Goal: Transaction & Acquisition: Purchase product/service

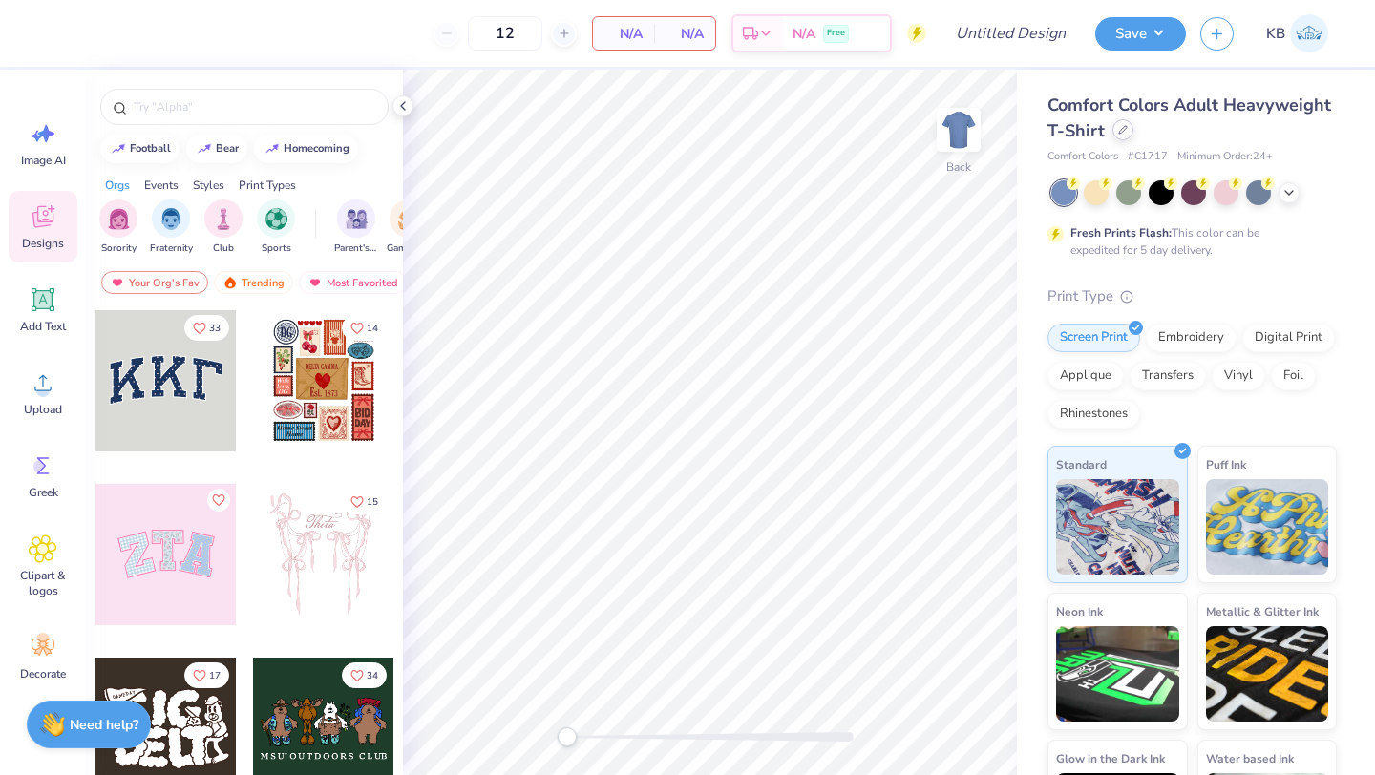
click at [1122, 129] on icon at bounding box center [1123, 130] width 10 height 10
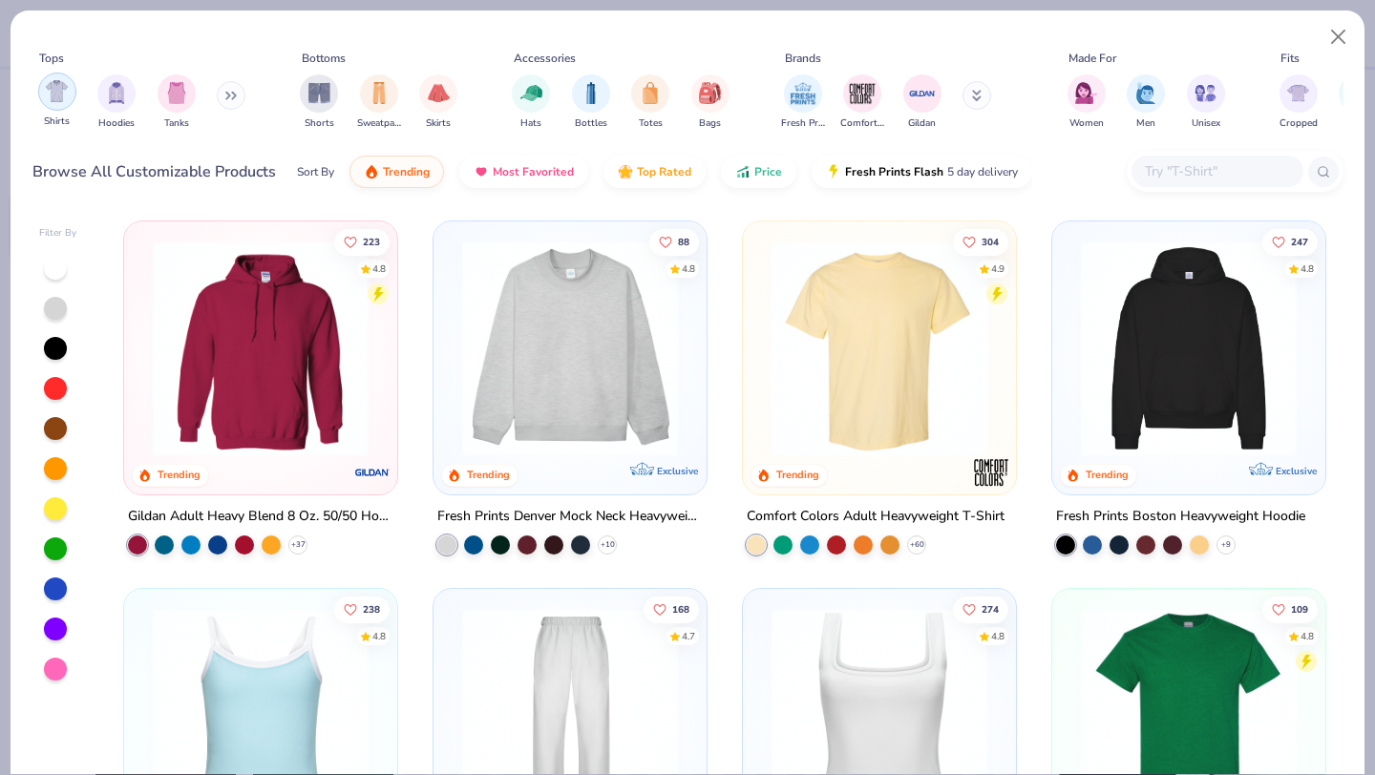
click at [56, 103] on div "filter for Shirts" at bounding box center [57, 92] width 38 height 38
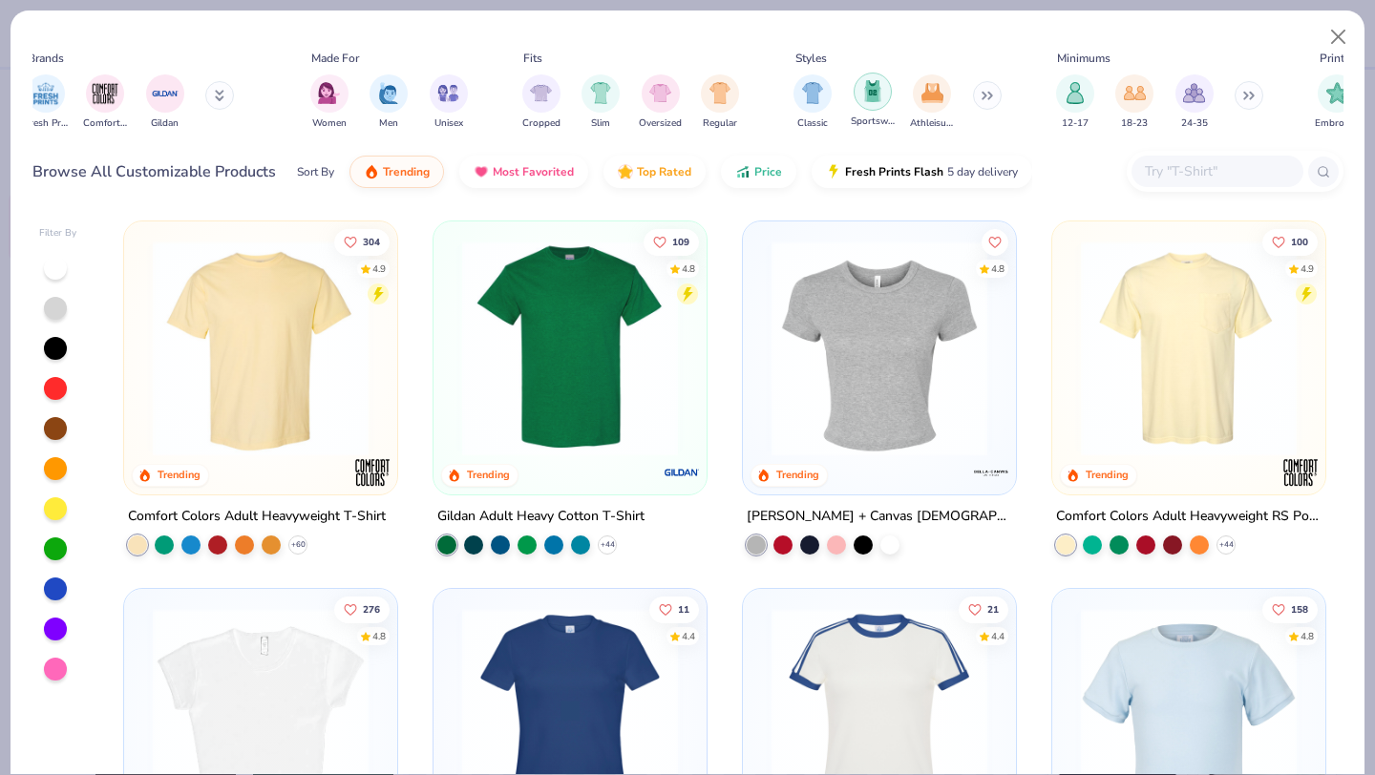
scroll to position [0, 761]
click at [868, 94] on img "filter for Sportswear" at bounding box center [869, 91] width 21 height 22
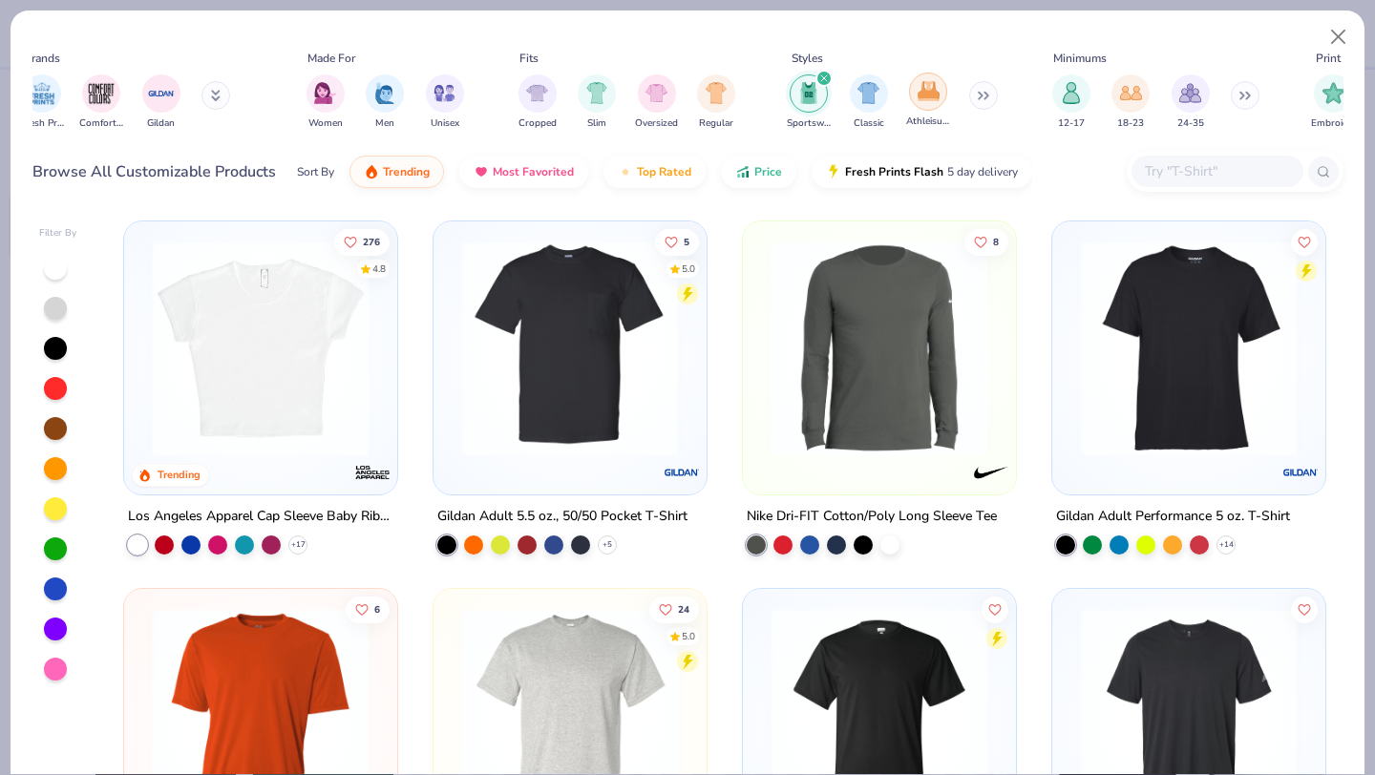
click at [923, 98] on img "filter for Athleisure" at bounding box center [929, 91] width 22 height 22
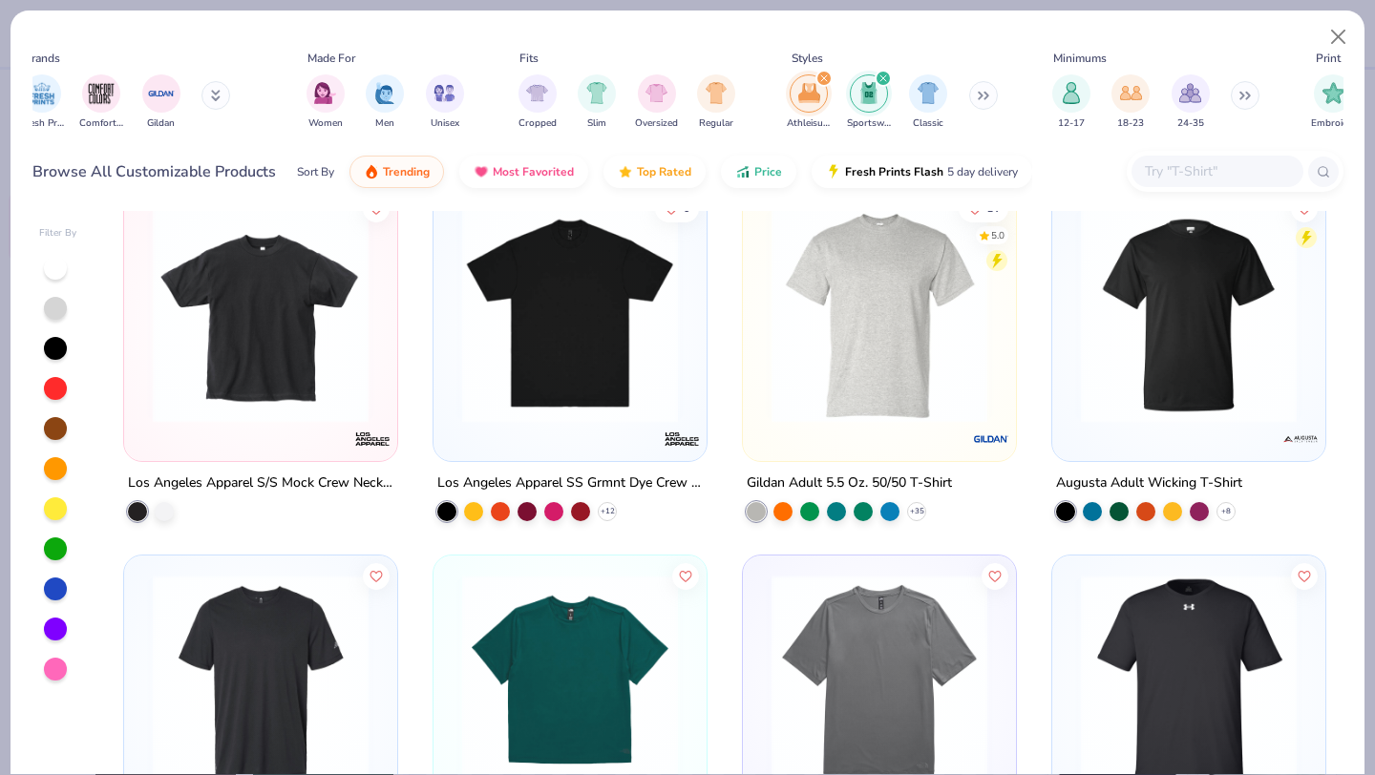
scroll to position [1869, 0]
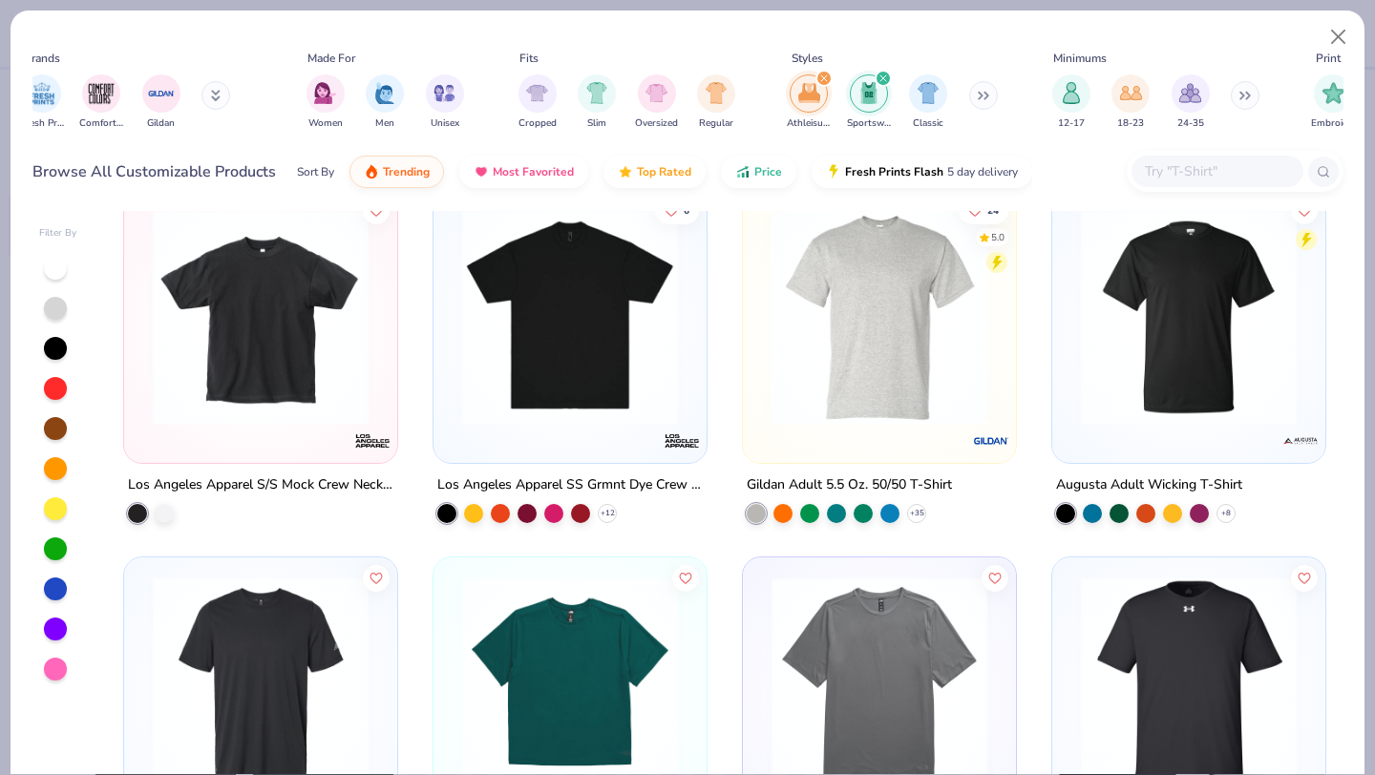
click at [1209, 399] on img at bounding box center [1188, 317] width 235 height 216
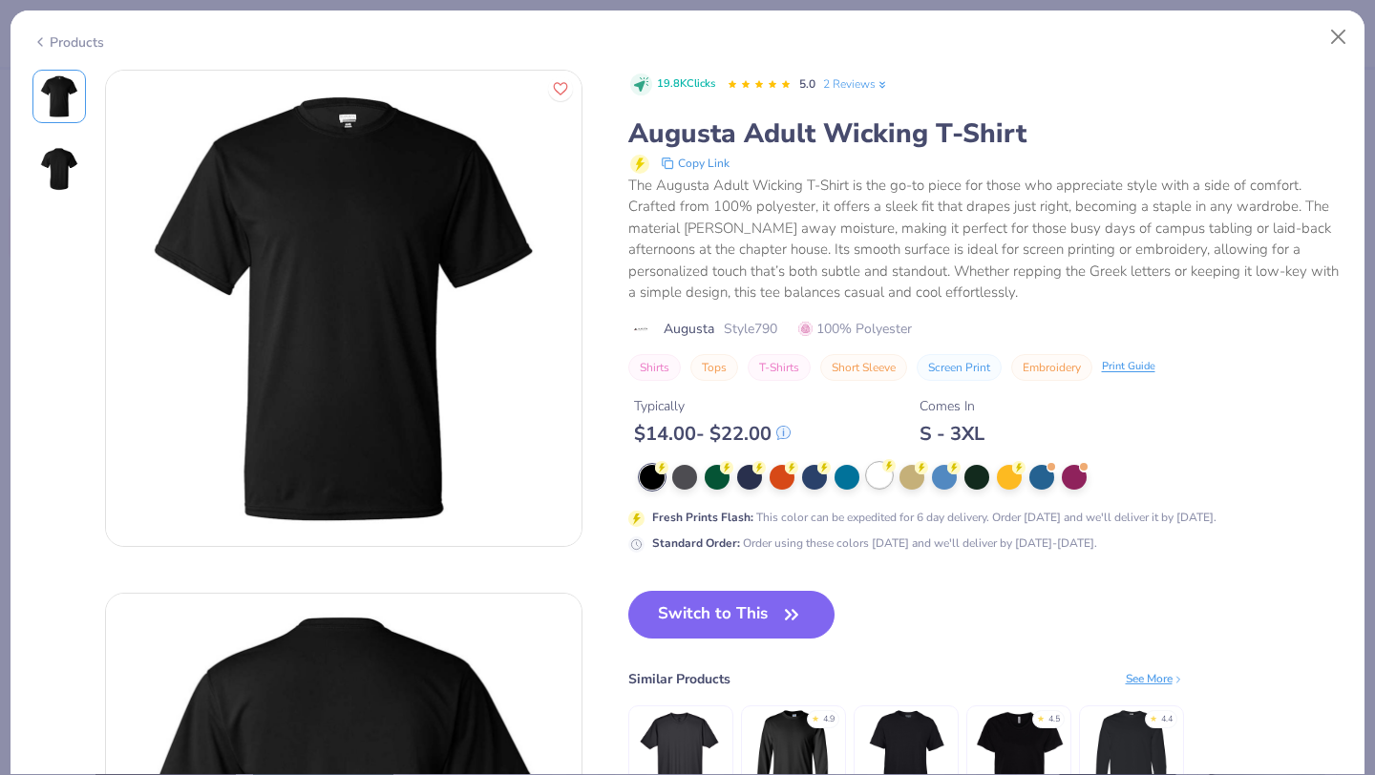
click at [880, 471] on div at bounding box center [879, 475] width 25 height 25
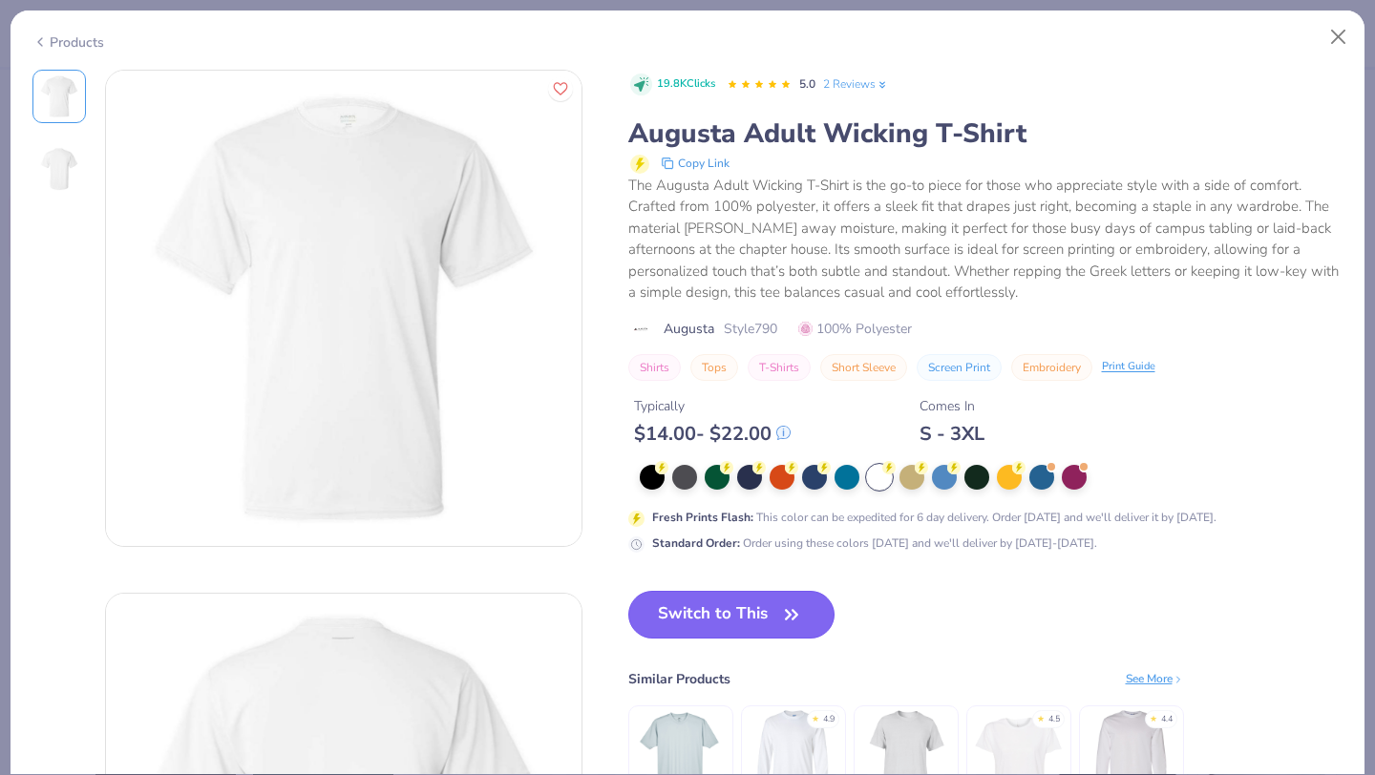
click at [711, 609] on button "Switch to This" at bounding box center [731, 615] width 207 height 48
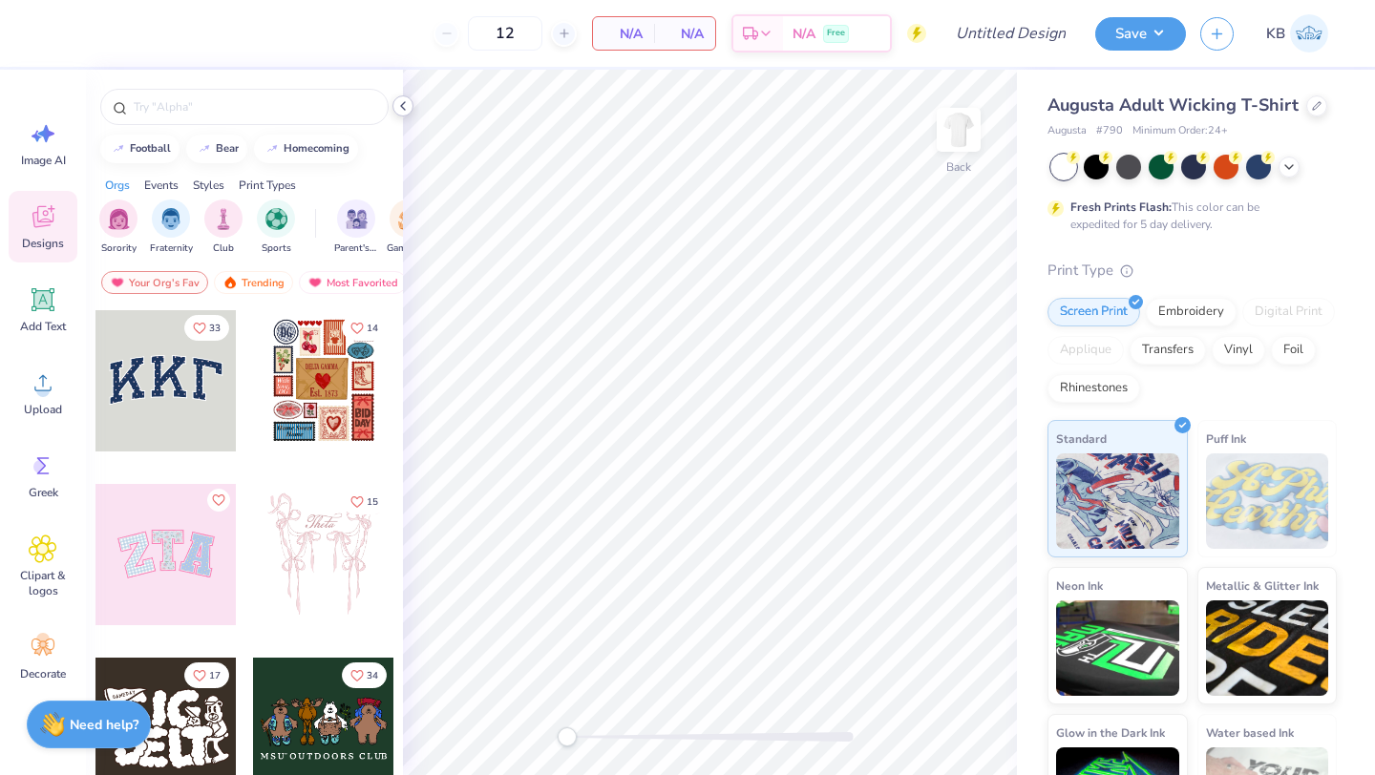
click at [401, 106] on polyline at bounding box center [403, 106] width 4 height 8
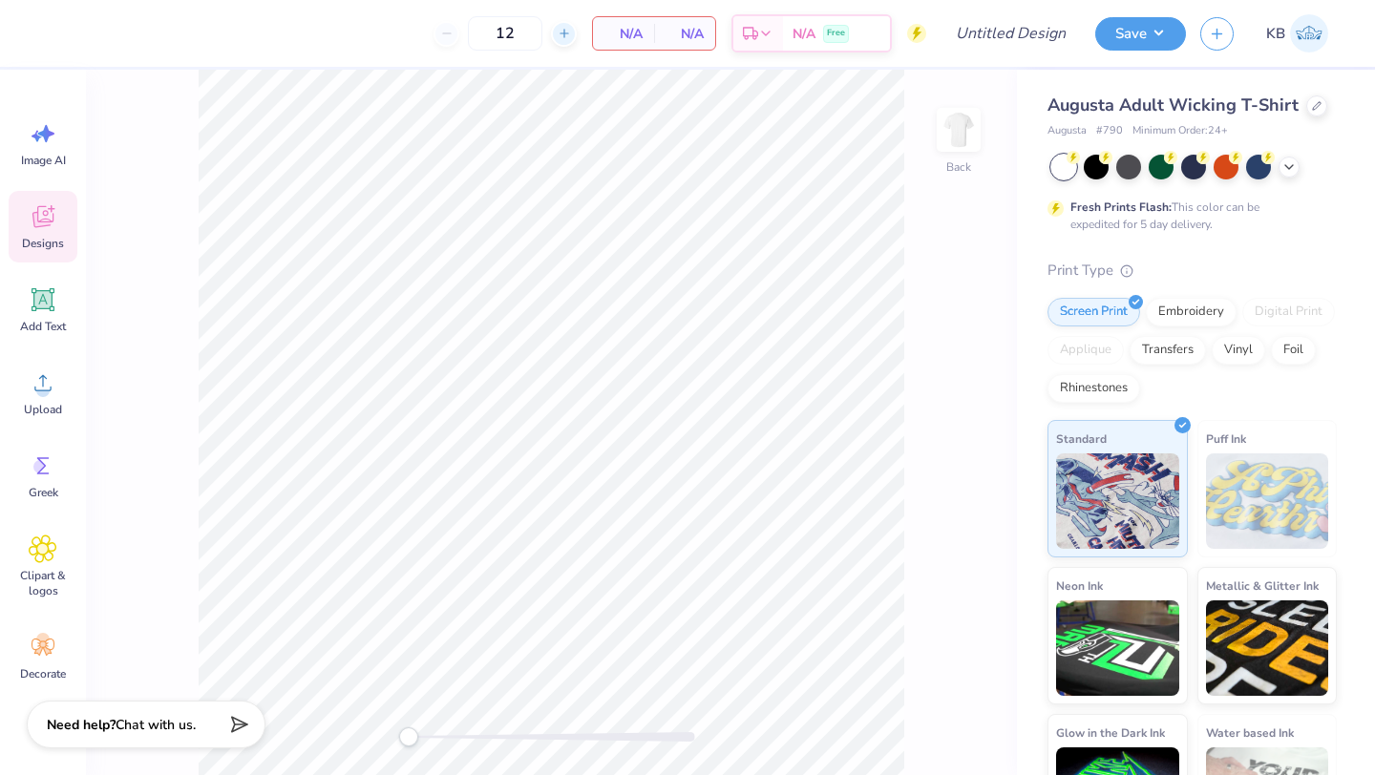
click at [559, 35] on icon at bounding box center [564, 33] width 13 height 13
click at [564, 31] on icon at bounding box center [564, 33] width 13 height 13
click at [453, 31] on div at bounding box center [447, 34] width 26 height 26
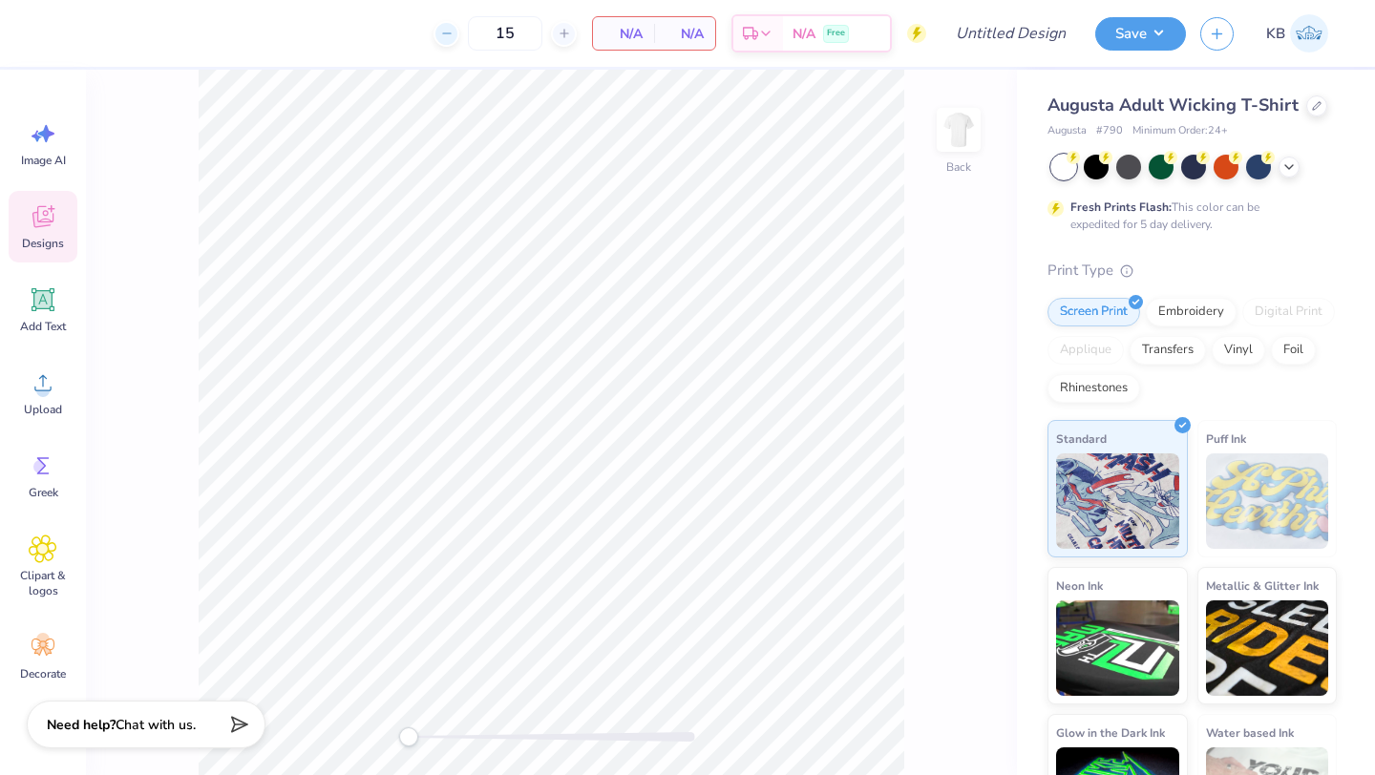
click at [447, 30] on icon at bounding box center [446, 33] width 13 height 13
type input "14"
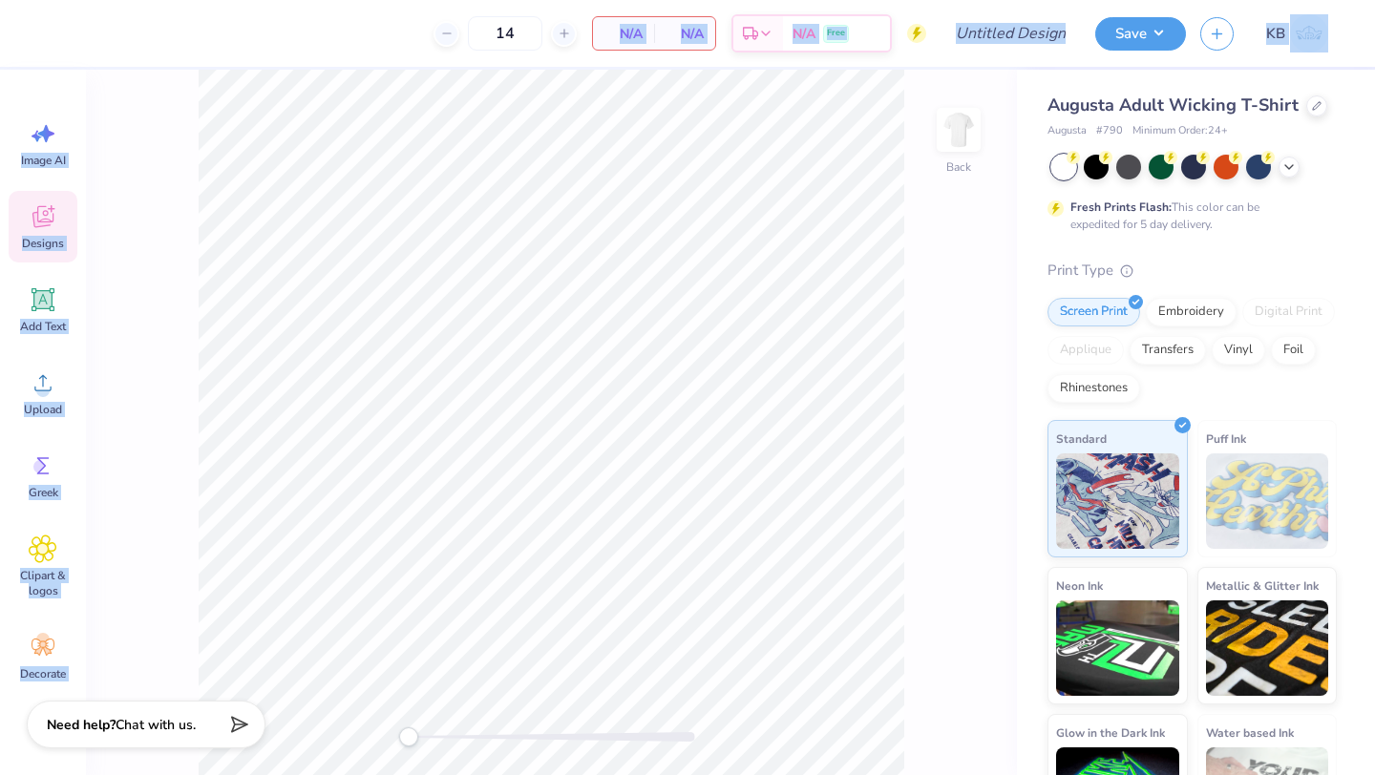
click at [777, 154] on div "14 N/A Per Item N/A Total Est. Delivery N/A Free Design Title Save KB Image AI …" at bounding box center [687, 387] width 1375 height 775
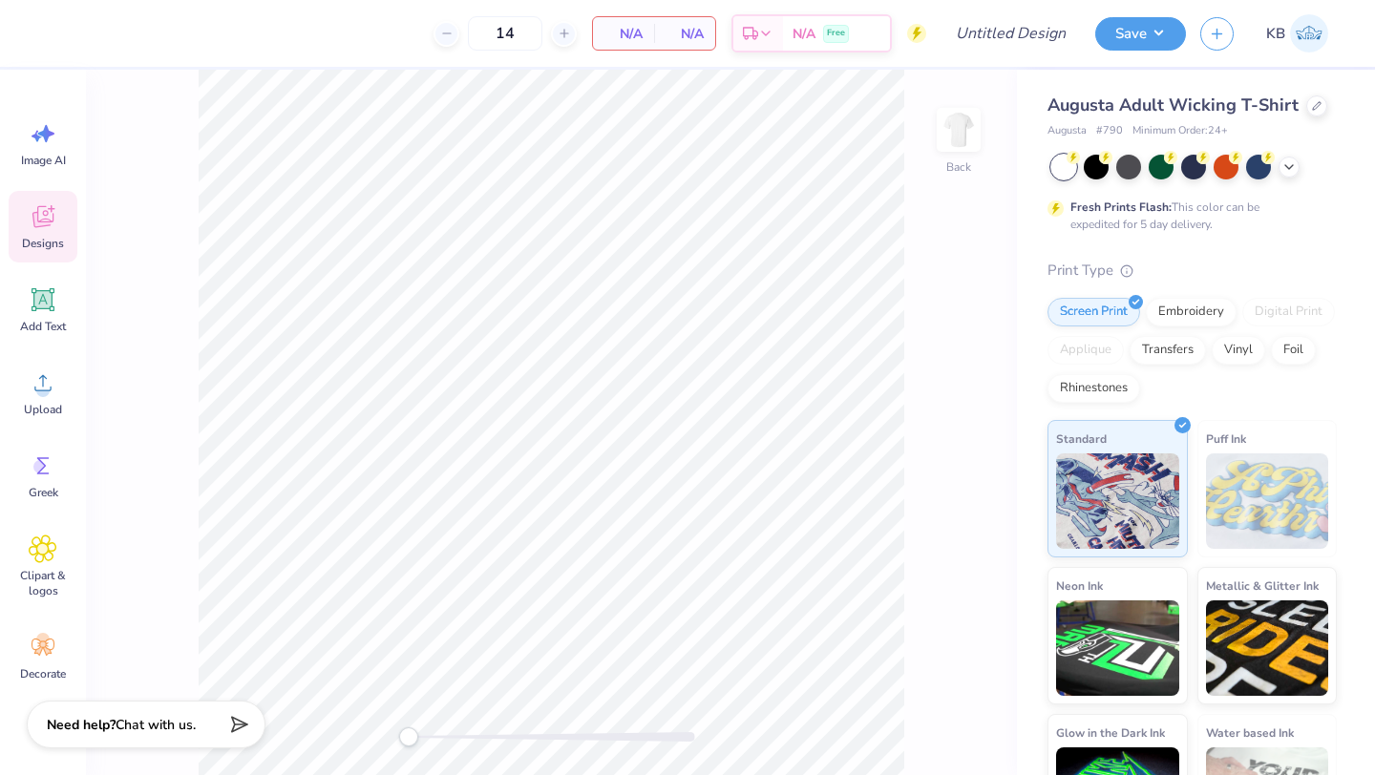
click at [614, 34] on span "N/A" at bounding box center [623, 34] width 38 height 20
